Goal: Complete application form

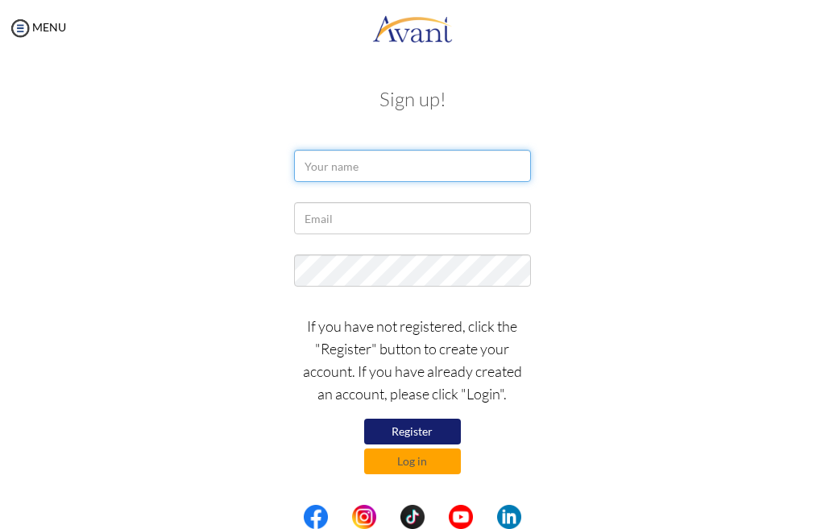
click at [338, 165] on input "text" at bounding box center [412, 166] width 236 height 32
type input "[PERSON_NAME]"
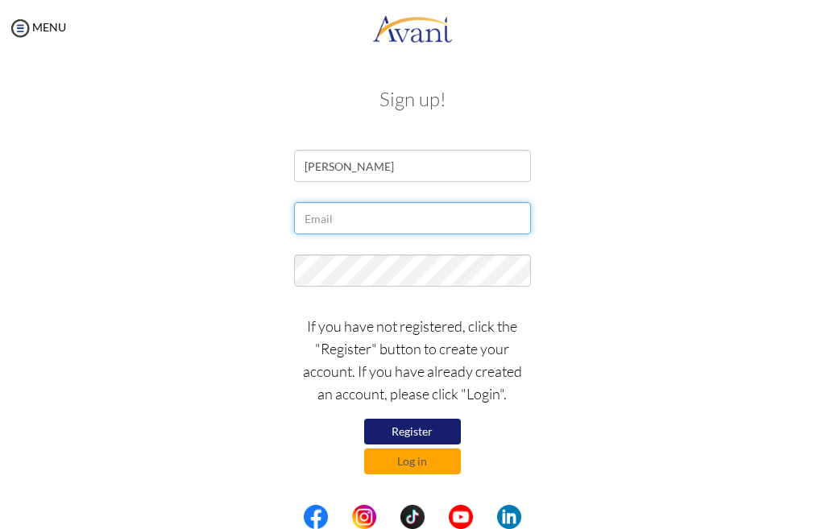
click at [351, 221] on input "text" at bounding box center [412, 218] width 236 height 32
type input "[EMAIL_ADDRESS][DOMAIN_NAME]"
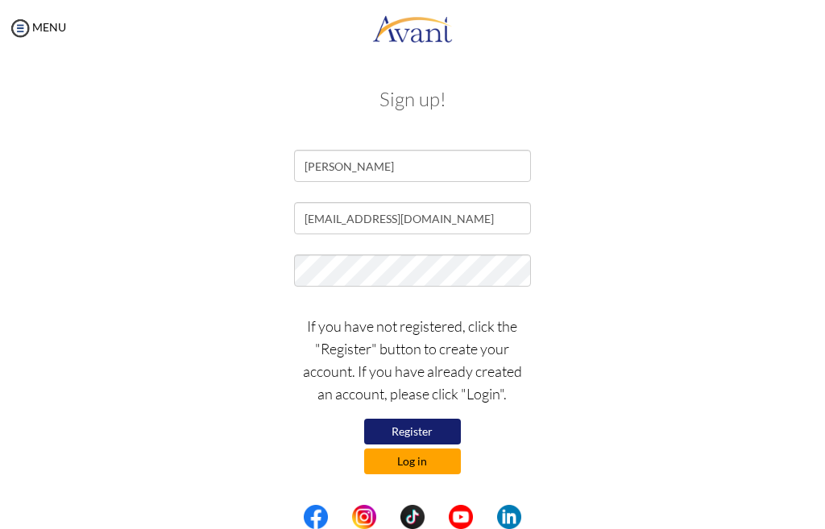
click at [417, 461] on button "Log in" at bounding box center [412, 462] width 97 height 26
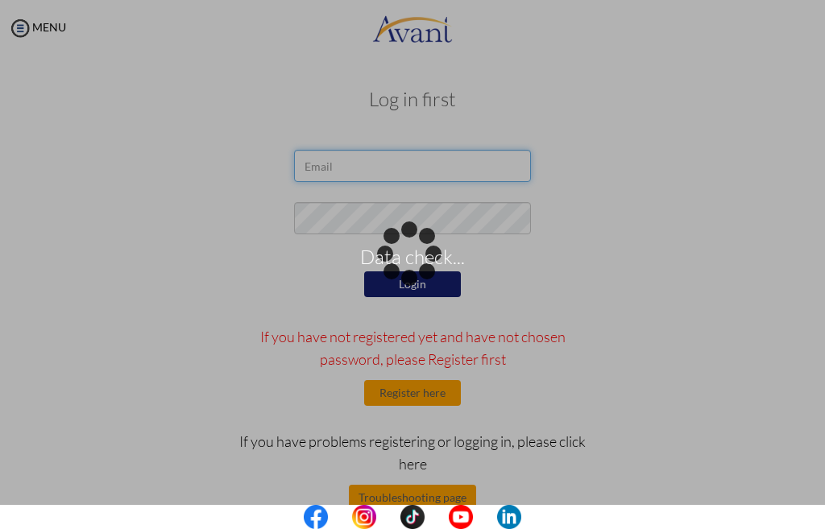
type input "[EMAIL_ADDRESS][DOMAIN_NAME]"
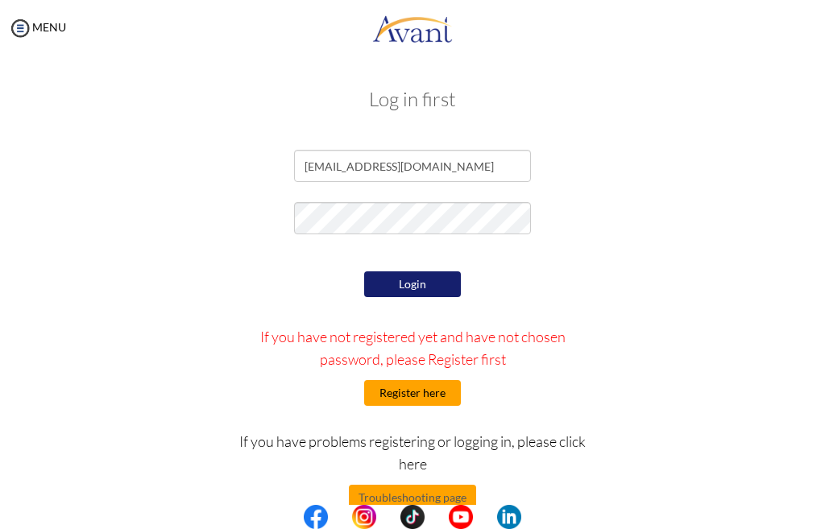
click at [411, 389] on button "Register here" at bounding box center [412, 393] width 97 height 26
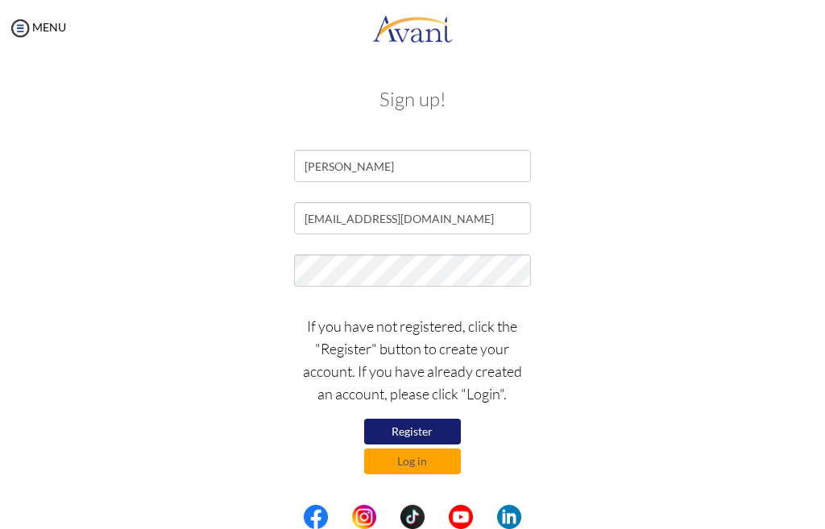
click at [421, 433] on button "Register" at bounding box center [412, 432] width 97 height 26
click at [417, 429] on button "Register" at bounding box center [412, 432] width 97 height 26
click at [407, 460] on button "Log in" at bounding box center [412, 462] width 97 height 26
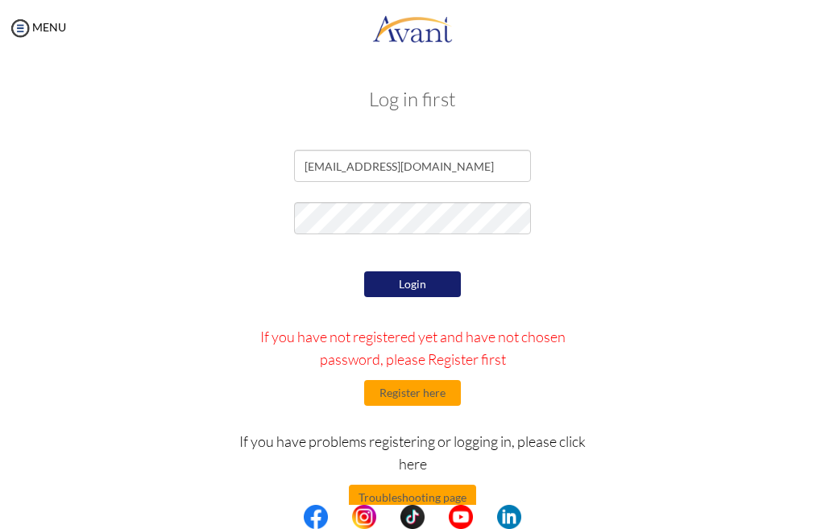
click at [413, 286] on button "Login" at bounding box center [412, 284] width 97 height 26
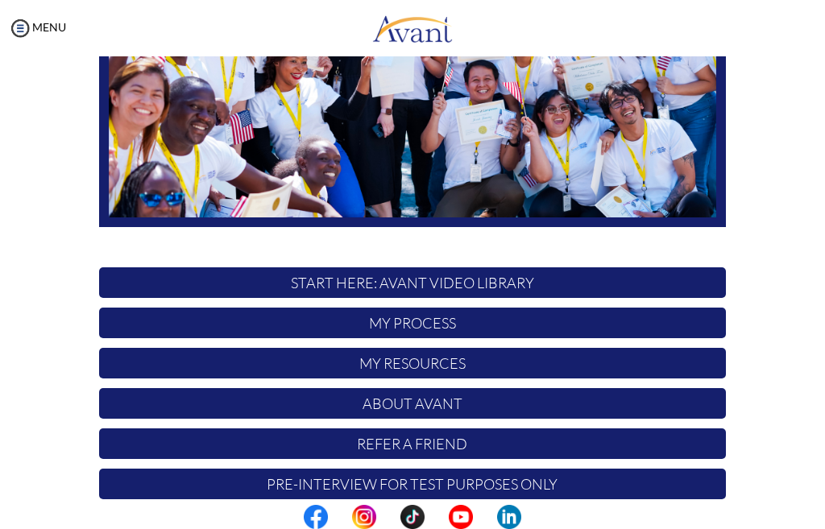
scroll to position [290, 0]
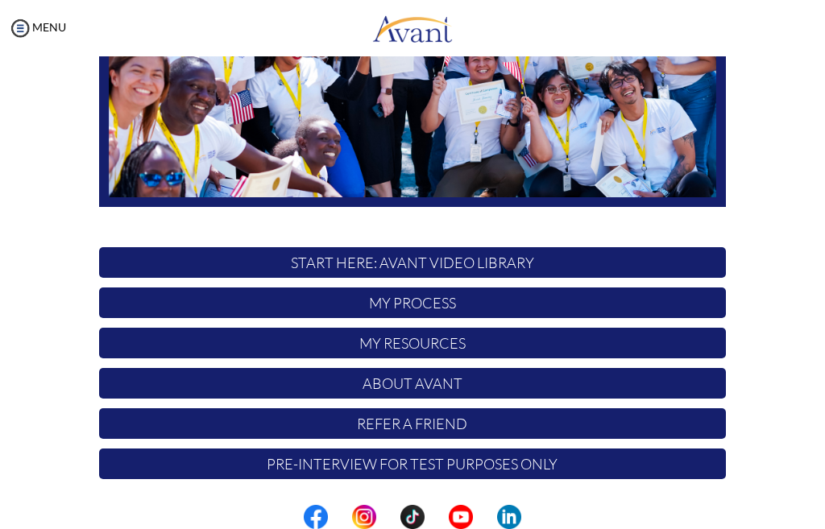
click at [413, 307] on p "My Process" at bounding box center [412, 303] width 627 height 31
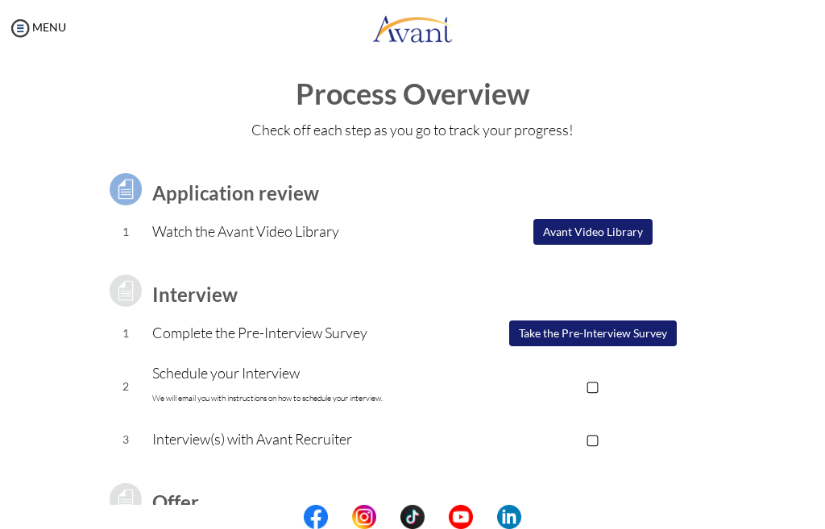
scroll to position [0, 0]
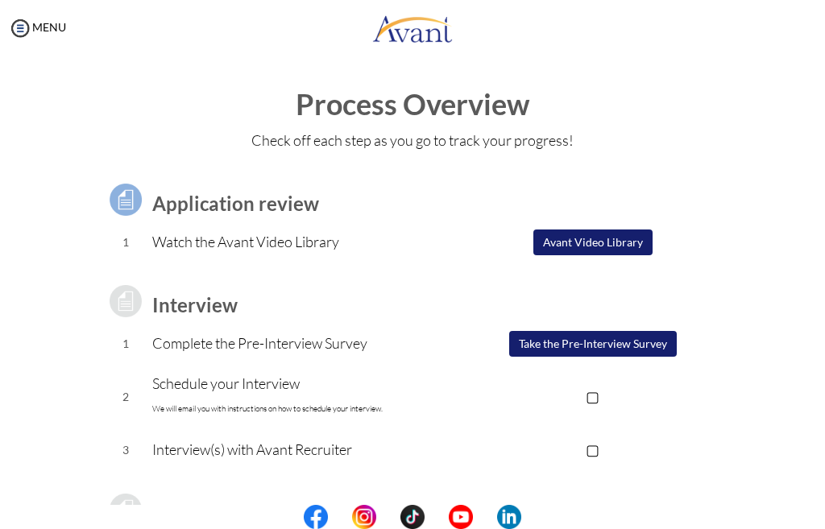
click at [591, 240] on button "Avant Video Library" at bounding box center [592, 243] width 119 height 26
